Goal: Information Seeking & Learning: Check status

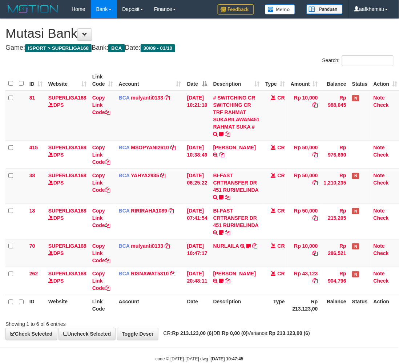
click at [284, 336] on span "CR: Rp 213.123,00 (6) DB: Rp 0,00 (0) Variance: Rp 213.123,00 (6)" at bounding box center [235, 333] width 150 height 6
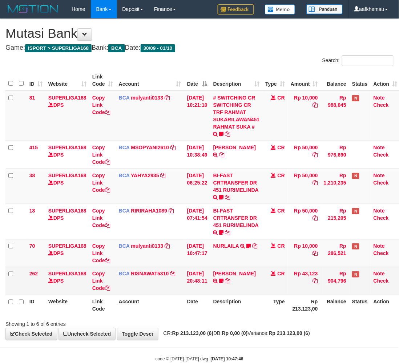
drag, startPoint x: 278, startPoint y: 307, endPoint x: 291, endPoint y: 290, distance: 21.4
click at [277, 307] on th "Type" at bounding box center [274, 305] width 25 height 21
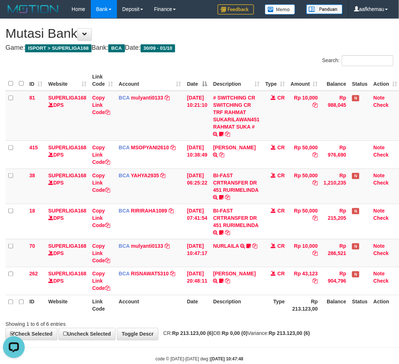
click at [270, 47] on h4 "Game: ISPORT > SUPERLIGA168 Bank: BCA Date: 30/09 - 01/10" at bounding box center [199, 47] width 388 height 7
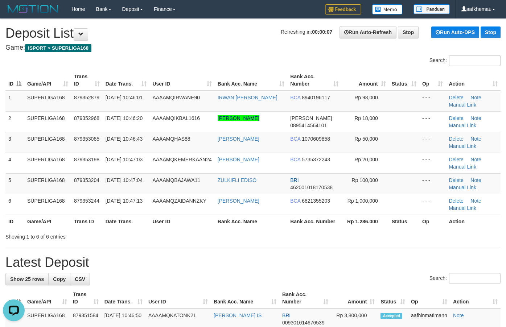
click at [242, 28] on h1 "Refreshing in: 00:00:07 Run Auto-Refresh Stop Run Auto-DPS Stop Deposit List" at bounding box center [252, 33] width 495 height 15
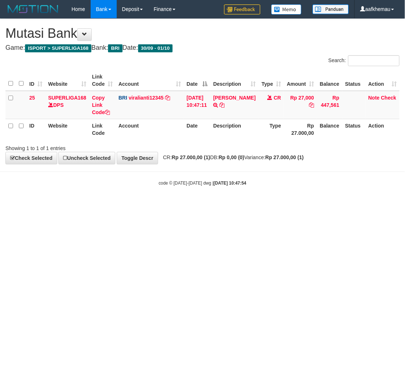
click at [264, 204] on html "Toggle navigation Home Bank Account List Load By Website Group [ISPORT] SUPERLI…" at bounding box center [202, 102] width 405 height 204
click at [156, 97] on link "viralianti12345" at bounding box center [146, 98] width 35 height 6
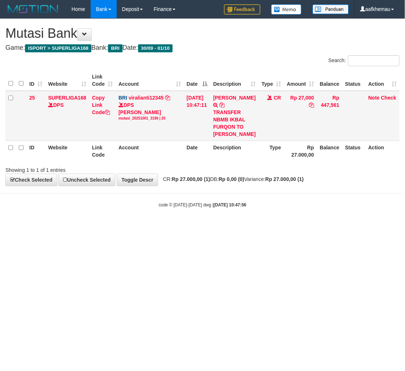
click at [225, 105] on icon at bounding box center [222, 104] width 5 height 5
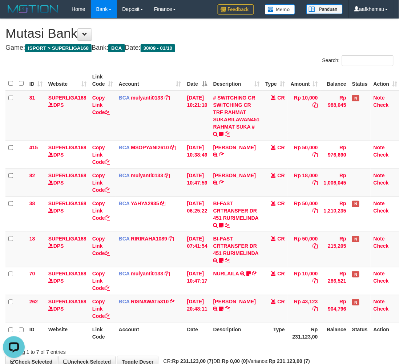
click at [294, 50] on h4 "Game: ISPORT > SUPERLIGA168 Bank: BCA Date: 30/09 - 01/10" at bounding box center [199, 47] width 388 height 7
click at [137, 172] on td "BCA mulyanti0133 DPS MULYANTI mutasi_20251001_4495 | 82 mutasi_20251001_4495 | …" at bounding box center [150, 182] width 68 height 28
click at [152, 174] on link "mulyanti0133" at bounding box center [147, 175] width 32 height 6
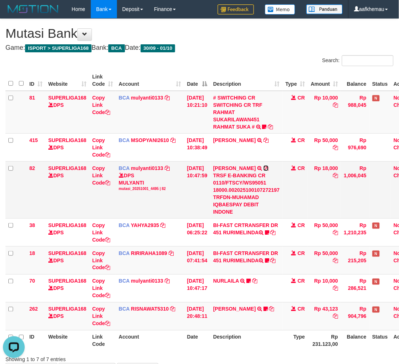
click at [268, 168] on icon at bounding box center [265, 168] width 5 height 5
click at [228, 46] on h4 "Game: ISPORT > SUPERLIGA168 Bank: BCA Date: 30/09 - 01/10" at bounding box center [199, 47] width 388 height 7
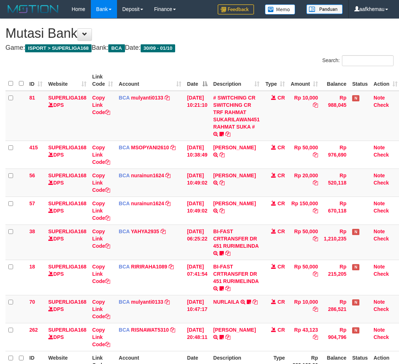
scroll to position [66, 0]
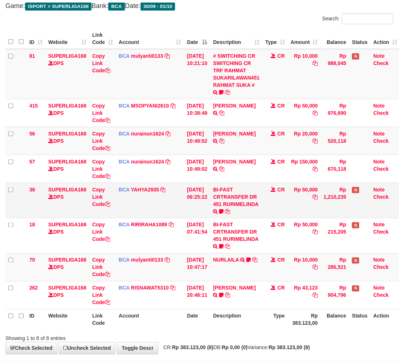
scroll to position [21, 0]
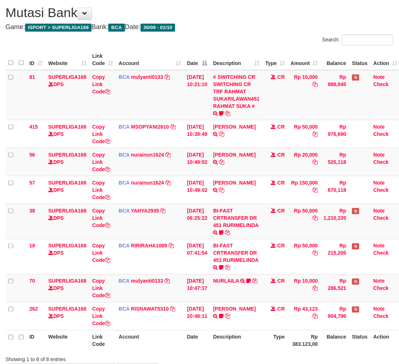
click at [235, 26] on h4 "Game: ISPORT > SUPERLIGA168 Bank: BCA Date: 30/09 - 01/10" at bounding box center [199, 27] width 388 height 7
click at [254, 20] on div "**********" at bounding box center [199, 186] width 399 height 377
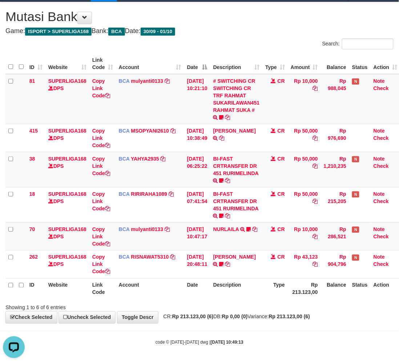
click at [258, 21] on h1 "Mutasi Bank" at bounding box center [199, 16] width 388 height 15
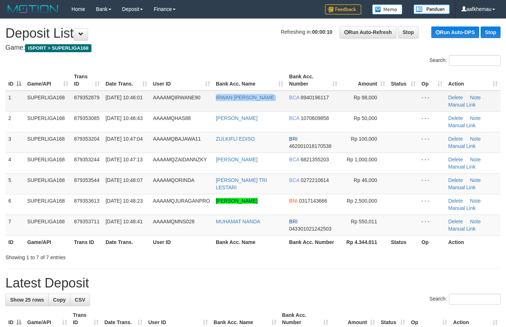
copy tr "IRWAN [PERSON_NAME]"
drag, startPoint x: 280, startPoint y: 99, endPoint x: 208, endPoint y: 105, distance: 72.1
click at [208, 105] on tr "1 SUPERLIGA168 879352879 01/10/2025 10:46:01 AAAAMQIRWANE90 IRWAN LUHUR WIJAYA …" at bounding box center [252, 101] width 495 height 21
click at [200, 44] on h4 "Game: ISPORT > SUPERLIGA168" at bounding box center [252, 47] width 495 height 7
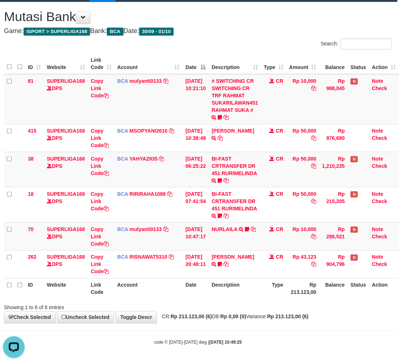
click at [303, 25] on div "**********" at bounding box center [198, 162] width 399 height 321
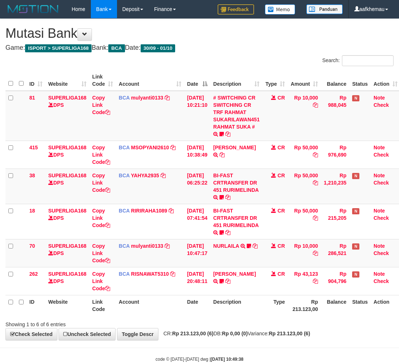
scroll to position [17, 6]
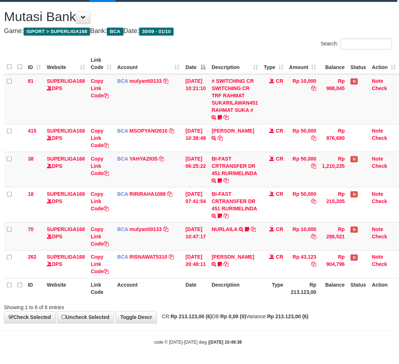
click at [284, 316] on strong "Rp 213.123,00 (6)" at bounding box center [287, 317] width 41 height 6
click at [254, 23] on h1 "Mutasi Bank" at bounding box center [198, 16] width 388 height 15
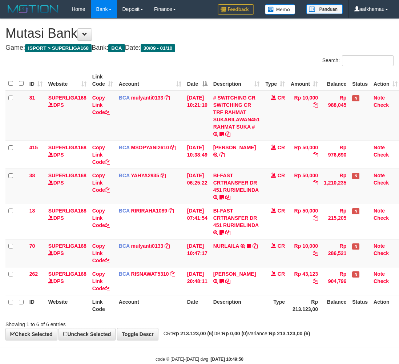
scroll to position [17, 6]
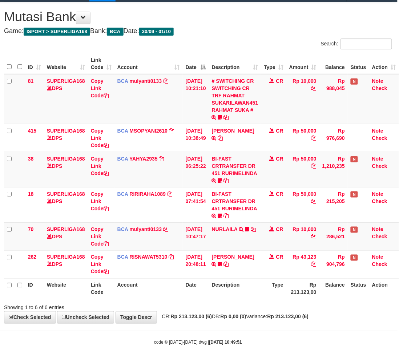
click at [249, 32] on h4 "Game: ISPORT > SUPERLIGA168 Bank: BCA Date: 30/09 - 01/10" at bounding box center [198, 31] width 388 height 7
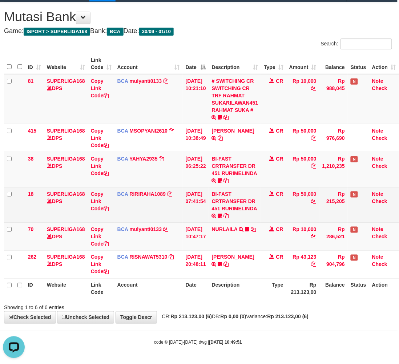
scroll to position [0, 0]
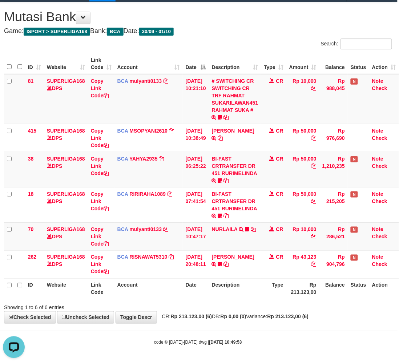
click at [267, 28] on h4 "Game: ISPORT > SUPERLIGA168 Bank: BCA Date: 30/09 - 01/10" at bounding box center [198, 31] width 388 height 7
click at [269, 32] on h4 "Game: ISPORT > SUPERLIGA168 Bank: BCA Date: 30/09 - 01/10" at bounding box center [198, 31] width 388 height 7
click at [242, 30] on h4 "Game: ISPORT > SUPERLIGA168 Bank: BCA Date: 30/09 - 01/10" at bounding box center [198, 31] width 388 height 7
click at [201, 33] on h4 "Game: ISPORT > SUPERLIGA168 Bank: BCA Date: 30/09 - 01/10" at bounding box center [198, 31] width 388 height 7
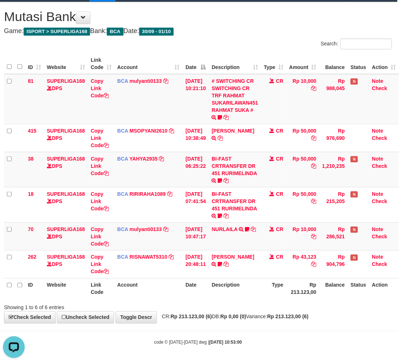
click at [205, 26] on div "**********" at bounding box center [198, 162] width 399 height 321
click at [238, 28] on h4 "Game: ISPORT > SUPERLIGA168 Bank: BCA Date: 30/09 - 01/10" at bounding box center [198, 31] width 388 height 7
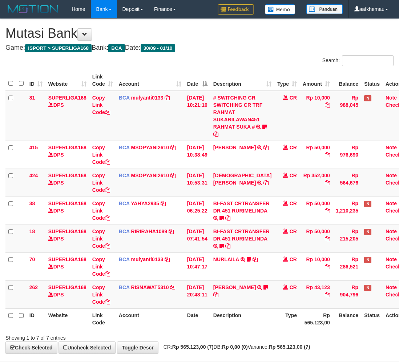
scroll to position [37, 6]
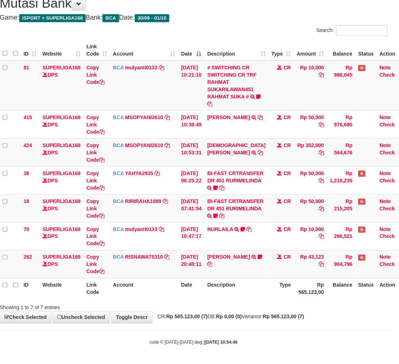
click at [278, 299] on th "Type" at bounding box center [280, 288] width 25 height 21
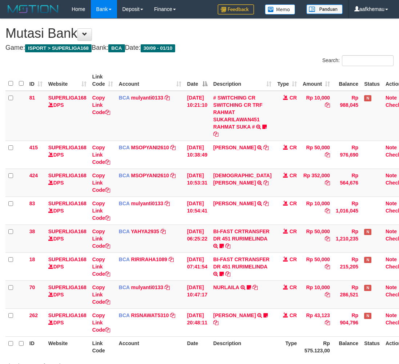
scroll to position [43, 6]
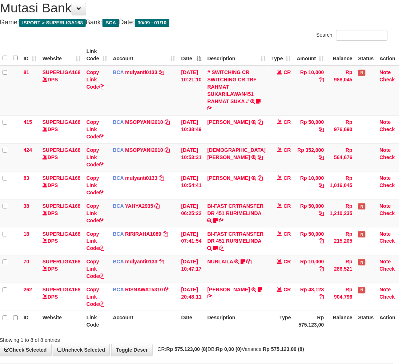
click at [268, 331] on th "Type" at bounding box center [280, 321] width 25 height 21
click at [254, 33] on div "Search:" at bounding box center [293, 36] width 188 height 13
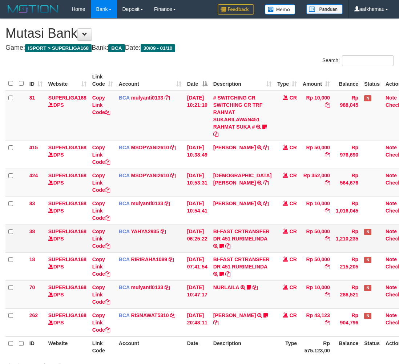
scroll to position [26, 6]
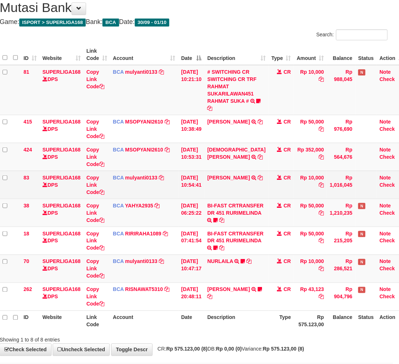
click at [149, 180] on td "BCA mulyanti0133 DPS MULYANTI mutasi_20251001_4495 | 83 mutasi_20251001_4495 | …" at bounding box center [144, 185] width 68 height 28
click at [149, 179] on link "mulyanti0133" at bounding box center [141, 178] width 32 height 6
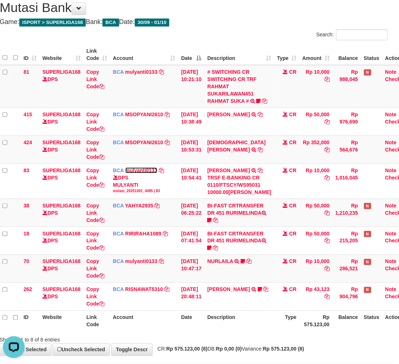
scroll to position [0, 0]
click at [240, 15] on div "**********" at bounding box center [193, 174] width 399 height 362
click at [231, 29] on div "Search:" at bounding box center [293, 35] width 188 height 13
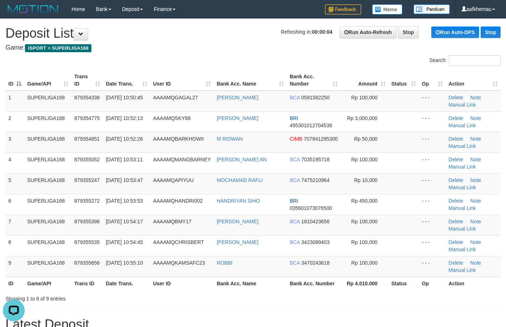
copy tr "ROY HARDIYANTO"
drag, startPoint x: 270, startPoint y: 99, endPoint x: 202, endPoint y: 103, distance: 68.3
click at [202, 103] on tr "1 SUPERLIGA168 879354338 01/10/2025 10:50:45 AAAAMQGAGAL27 ROY HARDIYANTO BCA 0…" at bounding box center [252, 101] width 495 height 21
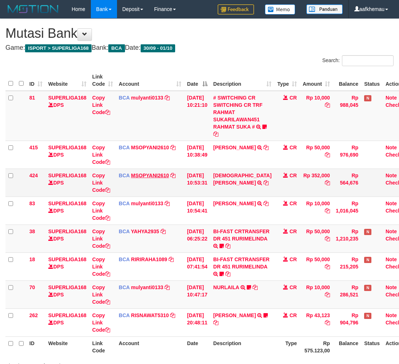
scroll to position [26, 6]
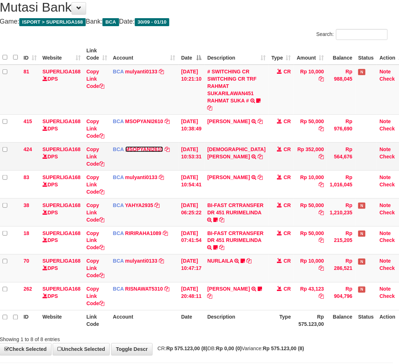
click at [127, 147] on link "MSOPYANI2610" at bounding box center [144, 149] width 38 height 6
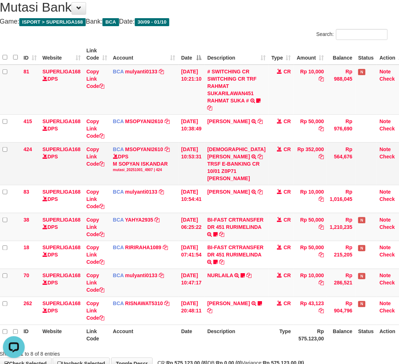
scroll to position [0, 0]
click at [248, 156] on td "SAMSUL DARUSMAN TRSF E-BANKING CR 10/01 Z0P71 SAMSUL DARUSMAN" at bounding box center [236, 163] width 64 height 42
click at [257, 156] on icon at bounding box center [259, 156] width 5 height 5
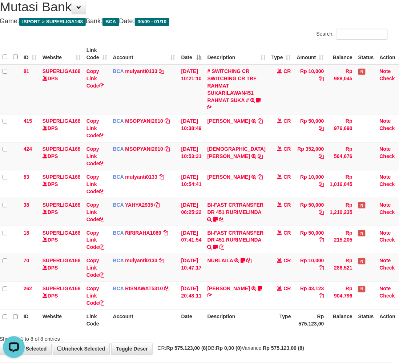
click at [247, 24] on h4 "Game: ISPORT > SUPERLIGA168 Bank: BCA Date: 30/09 - 01/10" at bounding box center [194, 21] width 388 height 7
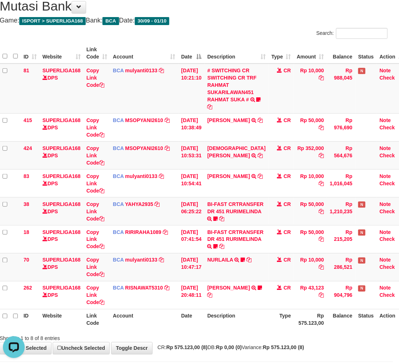
click at [229, 22] on h4 "Game: ISPORT > SUPERLIGA168 Bank: BCA Date: 30/09 - 01/10" at bounding box center [194, 20] width 388 height 7
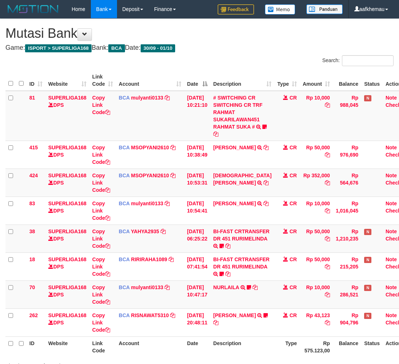
scroll to position [28, 6]
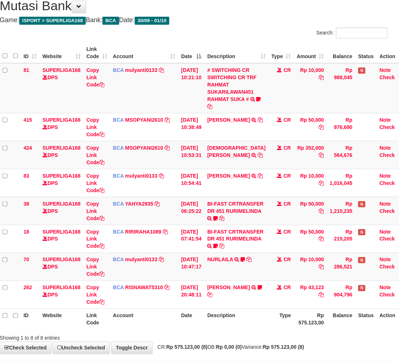
click at [255, 29] on div "Search:" at bounding box center [293, 34] width 188 height 13
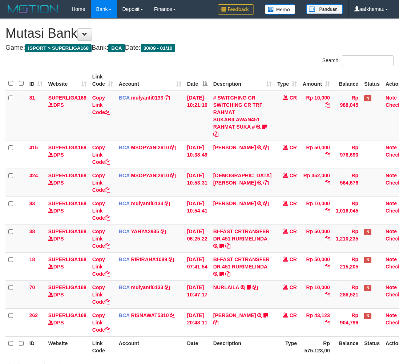
scroll to position [28, 6]
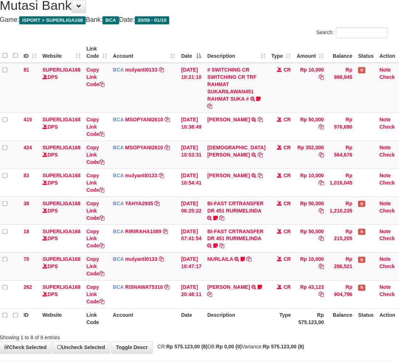
click at [247, 23] on h4 "Game: ISPORT > SUPERLIGA168 Bank: BCA Date: 30/09 - 01/10" at bounding box center [194, 19] width 388 height 7
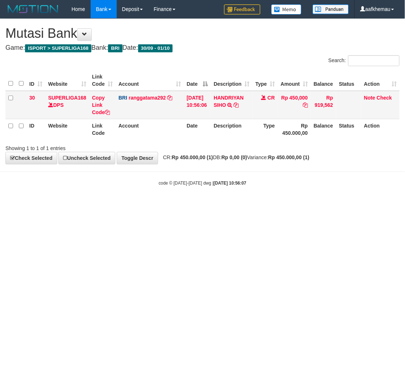
click at [156, 100] on td "BRI ranggatama292 DPS [PERSON_NAME] mutasi_20251001_2286 | 30 mutasi_20251001_2…" at bounding box center [150, 105] width 68 height 28
click at [154, 96] on link "ranggatama292" at bounding box center [147, 98] width 37 height 6
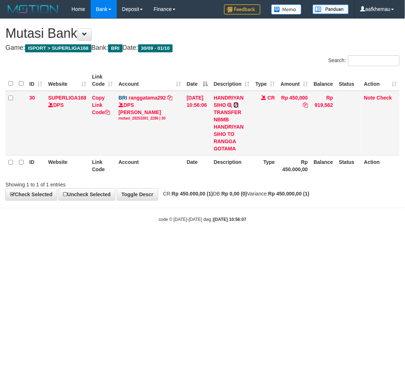
click at [238, 105] on icon at bounding box center [236, 104] width 5 height 5
click at [231, 29] on h1 "Mutasi Bank" at bounding box center [202, 33] width 395 height 15
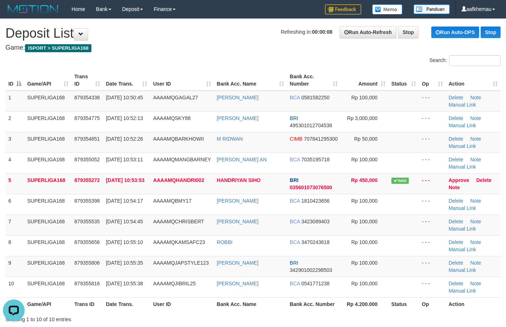
click at [234, 5] on div "Home Bank Account List Load By Website Group [ISPORT] SUPERLIGA168 By Load Grou…" at bounding box center [252, 9] width 495 height 19
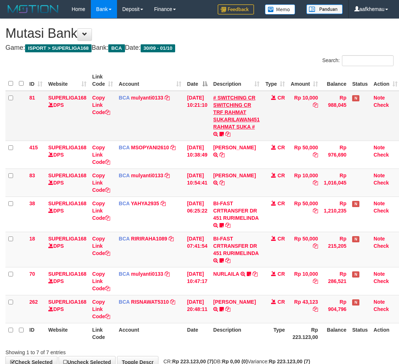
scroll to position [29, 6]
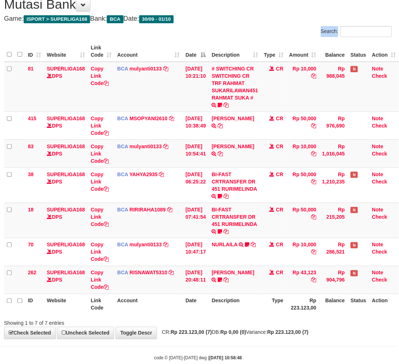
click at [250, 38] on div "Search: ID Website Link Code Account Date Description Type Amount Balance Statu…" at bounding box center [198, 176] width 388 height 301
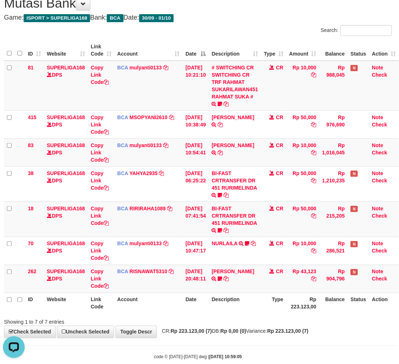
click at [229, 15] on h4 "Game: ISPORT > SUPERLIGA168 Bank: BCA Date: 30/09 - 01/10" at bounding box center [198, 17] width 388 height 7
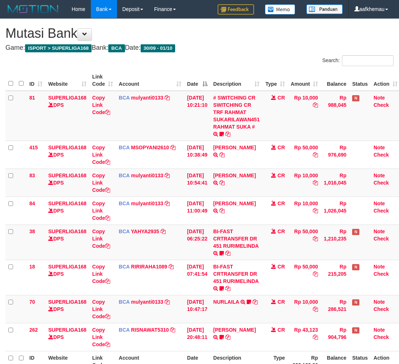
scroll to position [31, 6]
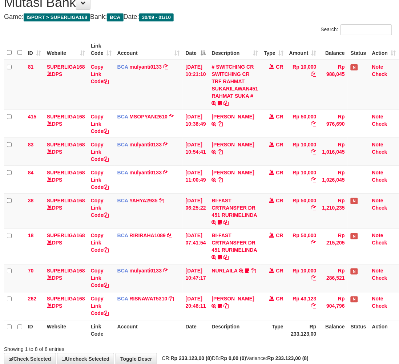
click at [299, 336] on th "Rp 233.123,00" at bounding box center [302, 330] width 33 height 21
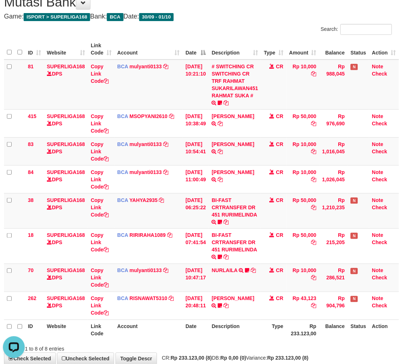
drag, startPoint x: 284, startPoint y: 20, endPoint x: 292, endPoint y: 24, distance: 8.9
click at [284, 20] on div "**********" at bounding box center [198, 176] width 399 height 377
click at [244, 28] on div "Search:" at bounding box center [297, 30] width 188 height 13
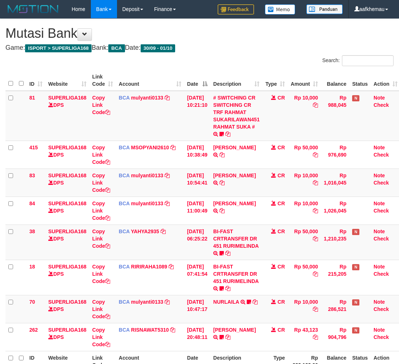
scroll to position [32, 6]
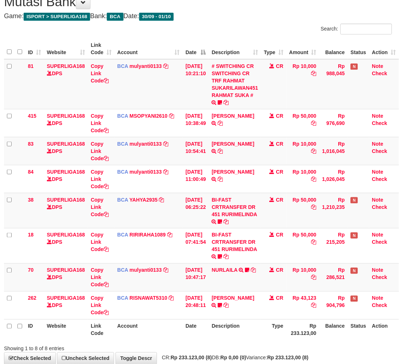
click at [250, 22] on div "**********" at bounding box center [198, 175] width 399 height 377
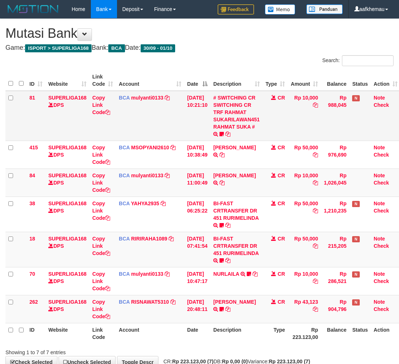
scroll to position [33, 6]
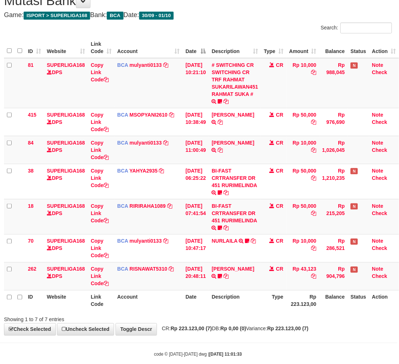
click at [254, 12] on h4 "Game: ISPORT > SUPERLIGA168 Bank: BCA Date: 30/09 - 01/10" at bounding box center [198, 15] width 388 height 7
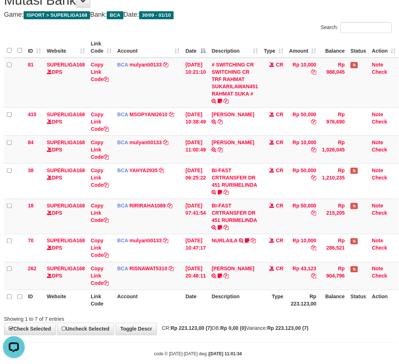
click at [264, 9] on div "**********" at bounding box center [198, 160] width 399 height 349
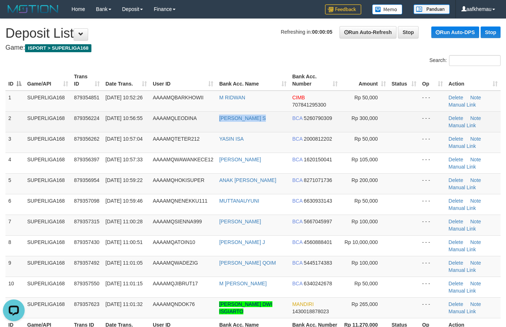
copy tr "[PERSON_NAME] S"
drag, startPoint x: 281, startPoint y: 119, endPoint x: 211, endPoint y: 122, distance: 70.1
click at [211, 122] on tr "2 SUPERLIGA168 879356224 [DATE] 10:56:55 AAAAMQLEODINA [PERSON_NAME] S BCA 5260…" at bounding box center [252, 121] width 495 height 21
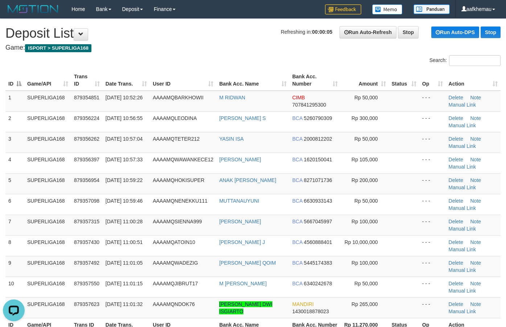
click at [184, 34] on h1 "Refreshing in: 00:00:05 Run Auto-Refresh Stop Run Auto-DPS Stop Deposit List" at bounding box center [252, 33] width 495 height 15
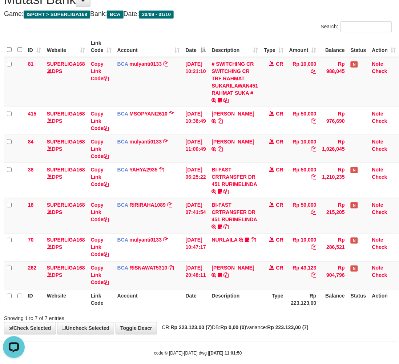
click at [281, 16] on h4 "Game: ISPORT > SUPERLIGA168 Bank: BCA Date: 30/09 - 01/10" at bounding box center [198, 14] width 388 height 7
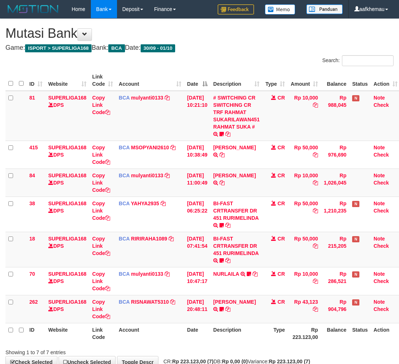
scroll to position [34, 6]
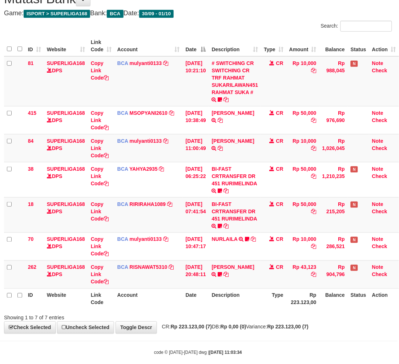
click at [301, 331] on div "**********" at bounding box center [198, 158] width 399 height 349
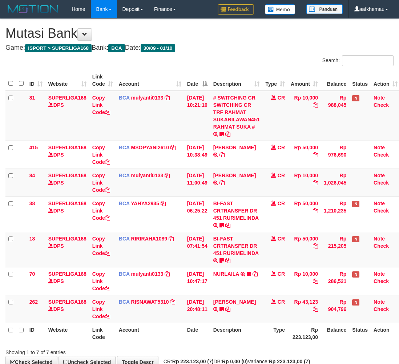
click at [288, 343] on body "Toggle navigation Home Bank Account List Load By Website Group [ISPORT] SUPERLI…" at bounding box center [199, 204] width 399 height 408
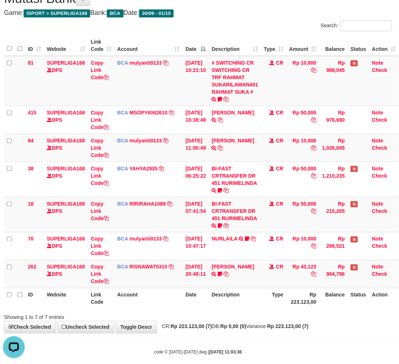
drag, startPoint x: 296, startPoint y: 25, endPoint x: 302, endPoint y: 28, distance: 6.2
click at [296, 25] on div "Search:" at bounding box center [297, 26] width 188 height 13
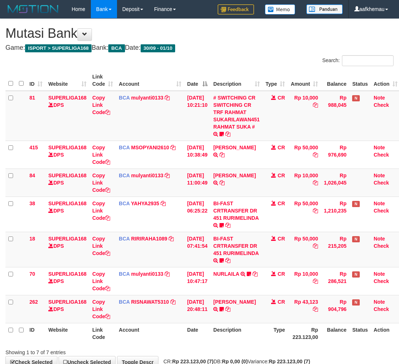
click at [306, 358] on strong "Rp 223.123,00 (7)" at bounding box center [289, 361] width 41 height 6
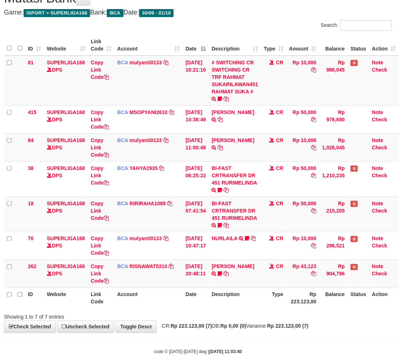
click at [296, 331] on div "**********" at bounding box center [198, 158] width 399 height 349
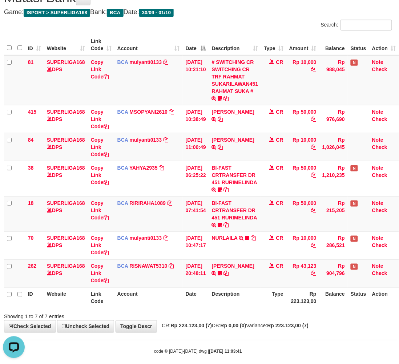
click at [276, 6] on div "**********" at bounding box center [198, 157] width 399 height 349
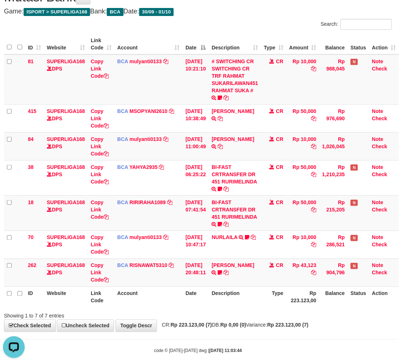
click at [282, 23] on div "Search:" at bounding box center [297, 25] width 188 height 13
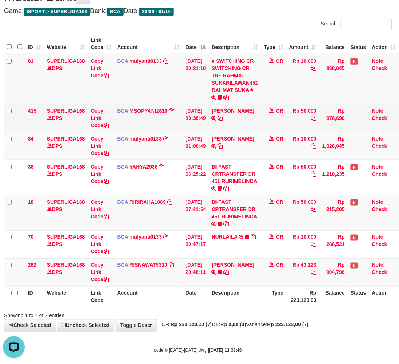
drag, startPoint x: 273, startPoint y: 18, endPoint x: 286, endPoint y: 129, distance: 111.4
click at [273, 19] on div "Search:" at bounding box center [297, 25] width 188 height 13
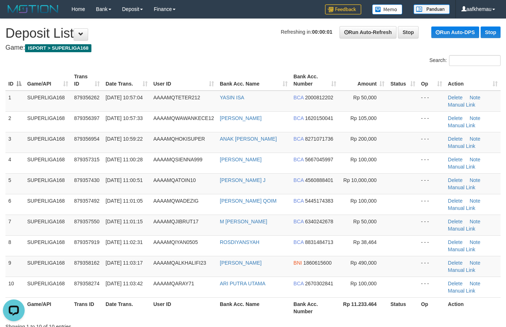
click at [295, 28] on div "Refreshing in: 00:00:01 Run Auto-Refresh Stop Run Auto-DPS Stop" at bounding box center [391, 32] width 220 height 12
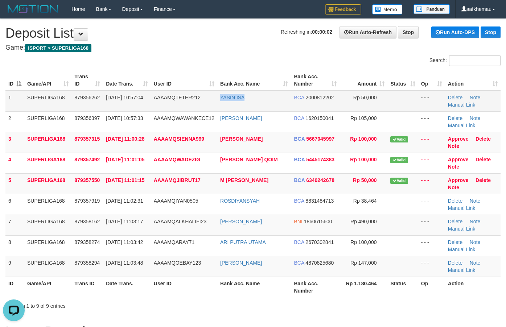
copy tr "YASIN ISA"
drag, startPoint x: 256, startPoint y: 100, endPoint x: 218, endPoint y: 100, distance: 38.1
click at [218, 100] on td "YASIN ISA" at bounding box center [254, 101] width 74 height 21
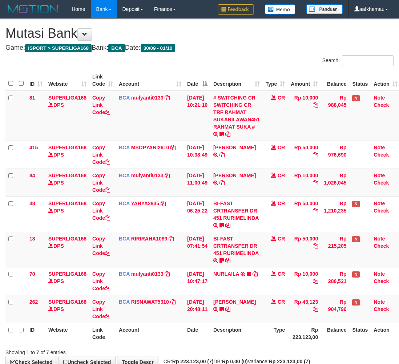
click at [264, 328] on div "**********" at bounding box center [199, 193] width 399 height 349
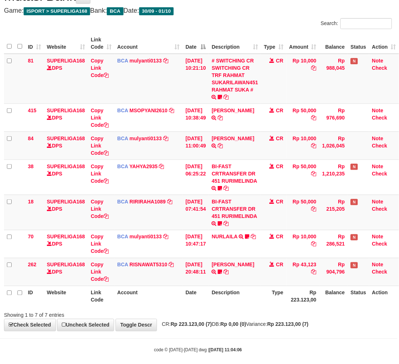
click at [254, 297] on th "Description" at bounding box center [235, 296] width 52 height 21
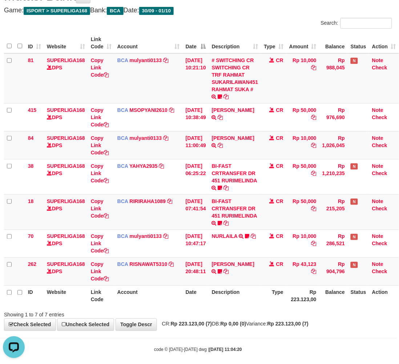
click at [226, 4] on div "**********" at bounding box center [198, 155] width 399 height 349
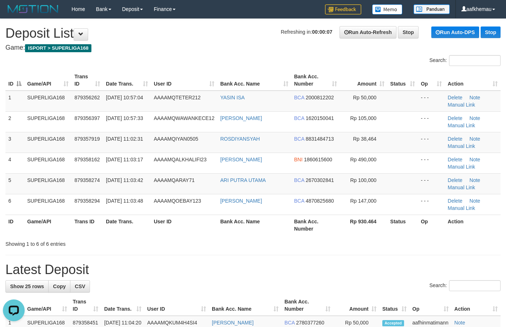
click at [263, 37] on h1 "Refreshing in: 00:00:07 Run Auto-Refresh Stop Run Auto-DPS Stop Deposit List" at bounding box center [252, 33] width 495 height 15
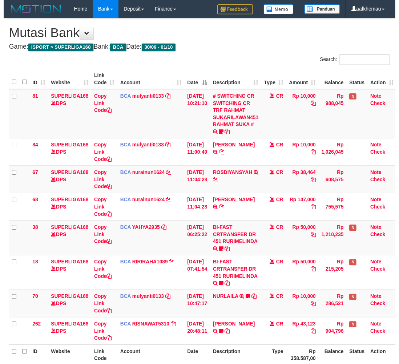
scroll to position [38, 6]
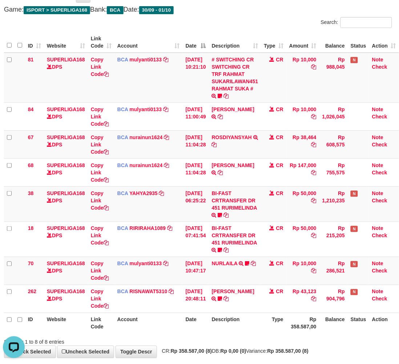
click at [292, 346] on div "**********" at bounding box center [198, 169] width 399 height 377
click at [289, 342] on div "Showing 1 to 8 of 8 entries" at bounding box center [198, 340] width 399 height 10
click at [284, 10] on h4 "Game: ISPORT > SUPERLIGA168 Bank: BCA Date: 30/09 - 01/10" at bounding box center [198, 9] width 388 height 7
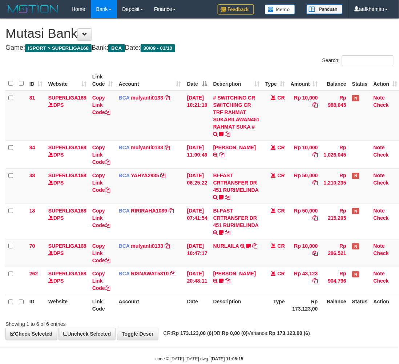
click at [315, 353] on body "Toggle navigation Home Bank Account List Load By Website Group [ISPORT] SUPERLI…" at bounding box center [199, 190] width 399 height 380
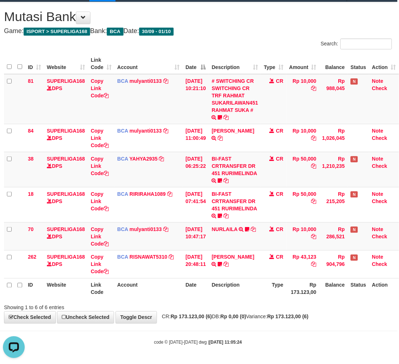
click at [296, 21] on h1 "Mutasi Bank" at bounding box center [198, 16] width 388 height 15
